Goal: Register for event/course

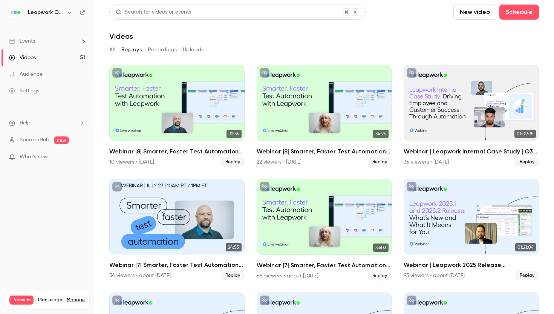
click at [32, 40] on div "Events" at bounding box center [22, 41] width 26 height 8
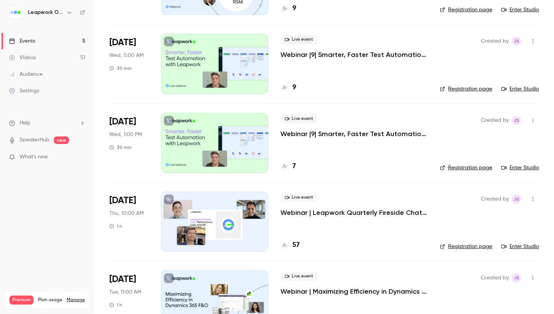
scroll to position [140, 0]
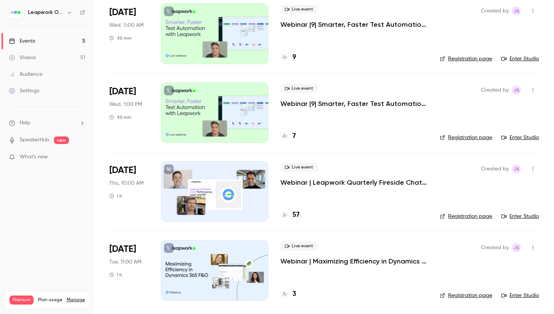
click at [364, 183] on p "Webinar | Leapwork Quarterly Fireside Chat | Q3 2025" at bounding box center [354, 182] width 147 height 9
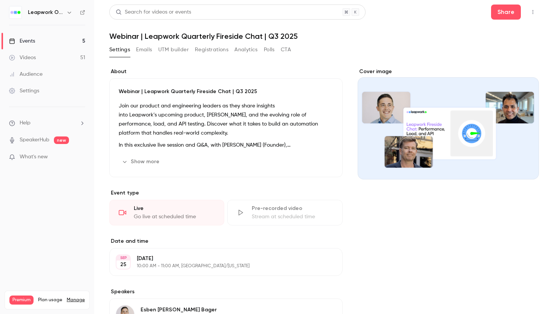
click at [214, 51] on button "Registrations" at bounding box center [212, 50] width 34 height 12
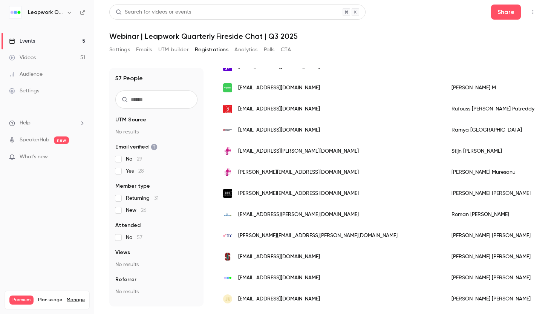
scroll to position [889, 0]
